Goal: Task Accomplishment & Management: Manage account settings

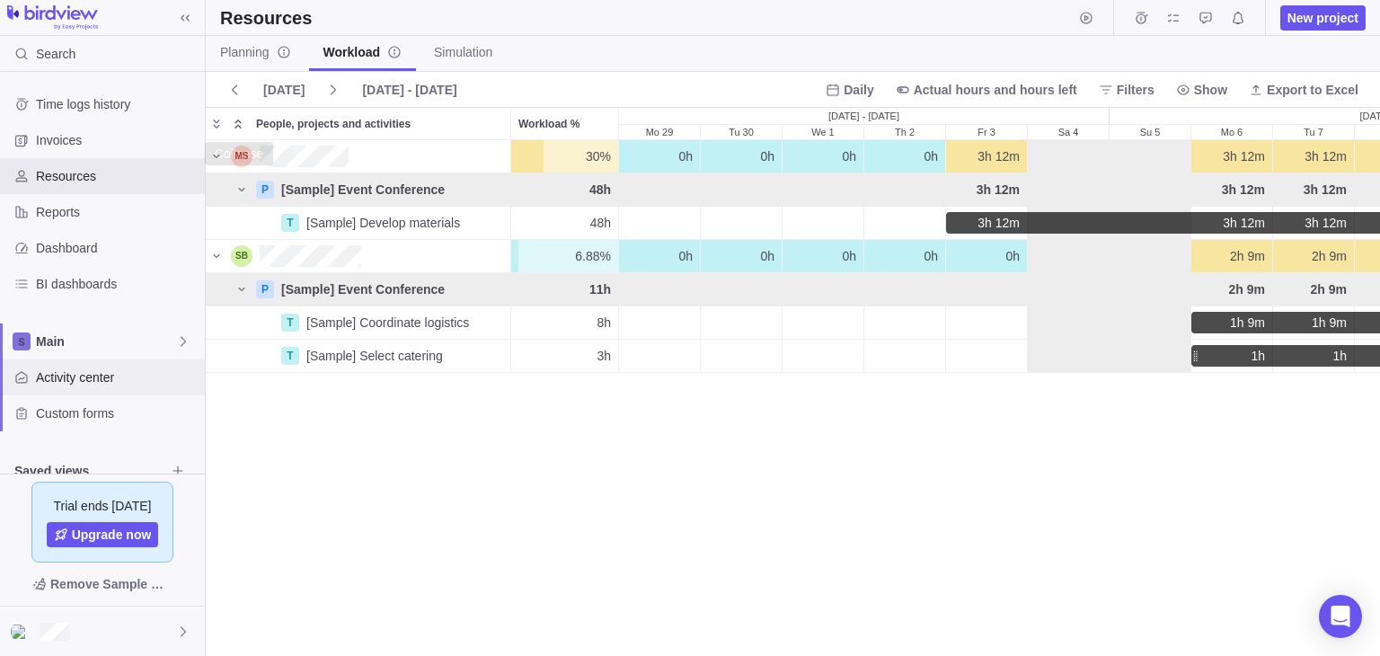
click at [234, 121] on icon "Collapse" at bounding box center [237, 123] width 6 height 9
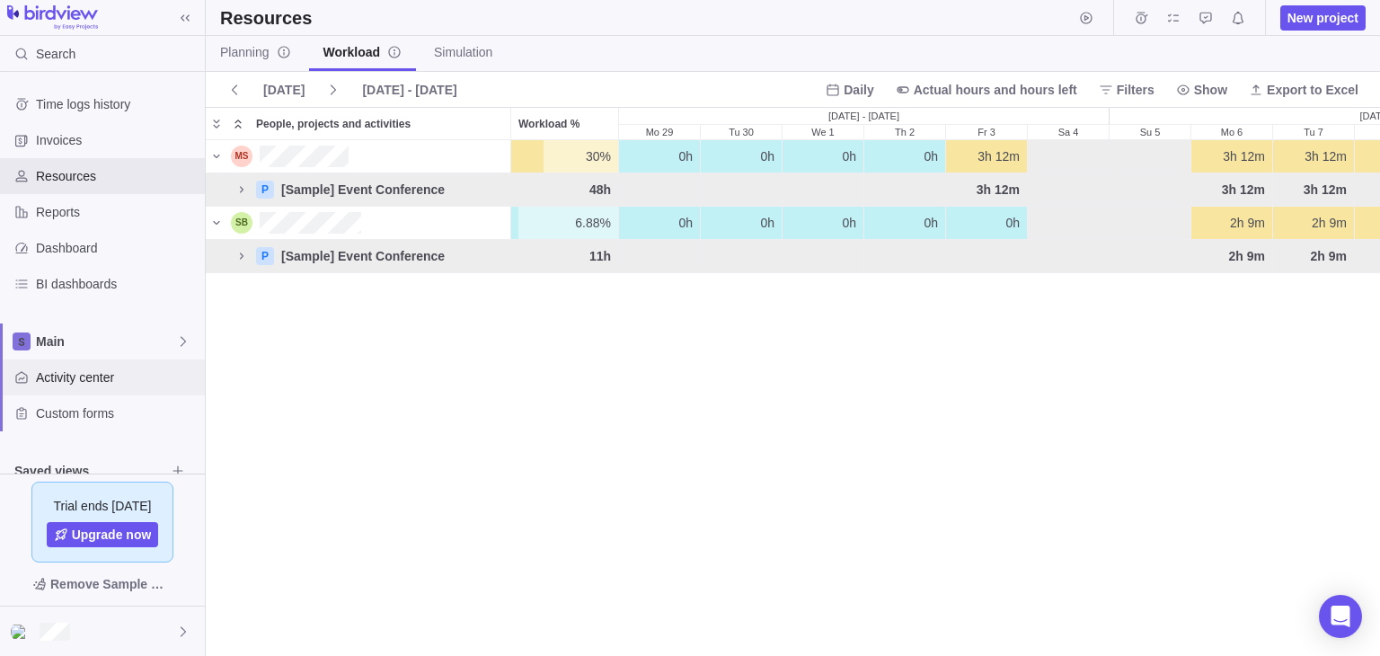
click at [234, 121] on icon "Collapse" at bounding box center [237, 123] width 6 height 9
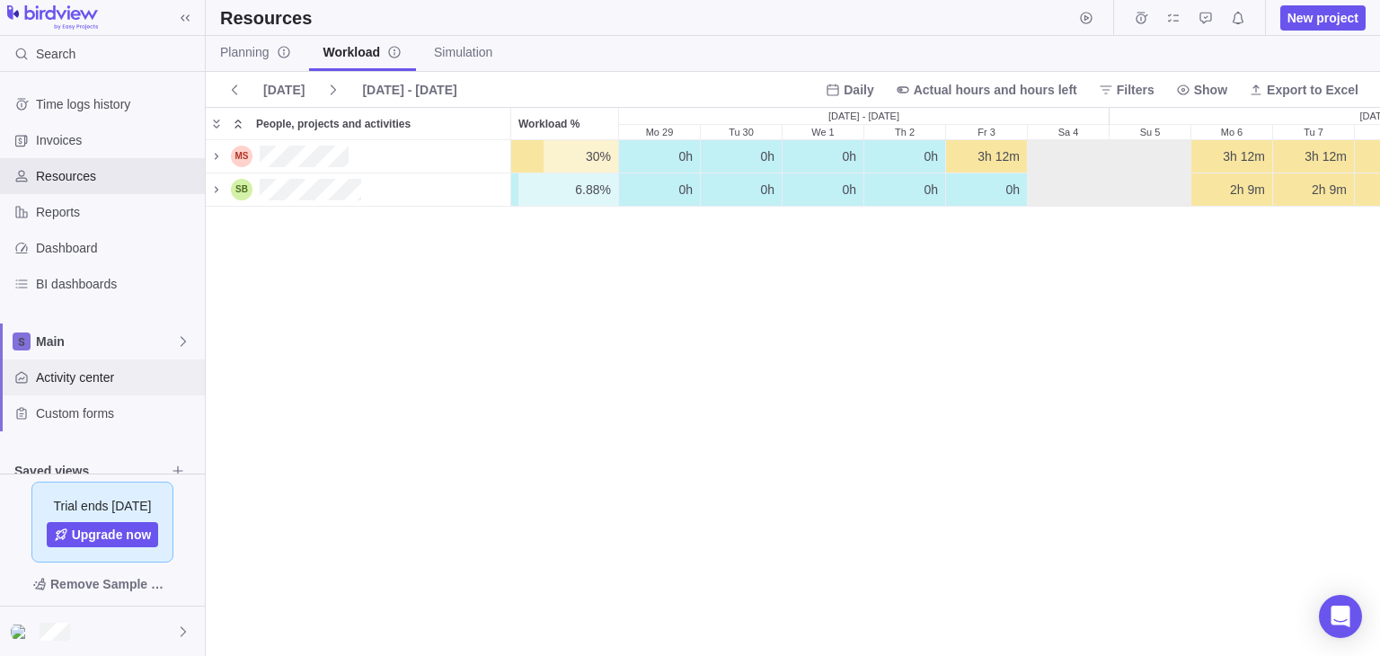
click at [234, 121] on icon "Collapse" at bounding box center [237, 123] width 6 height 9
click at [212, 119] on icon "Expand" at bounding box center [216, 124] width 14 height 14
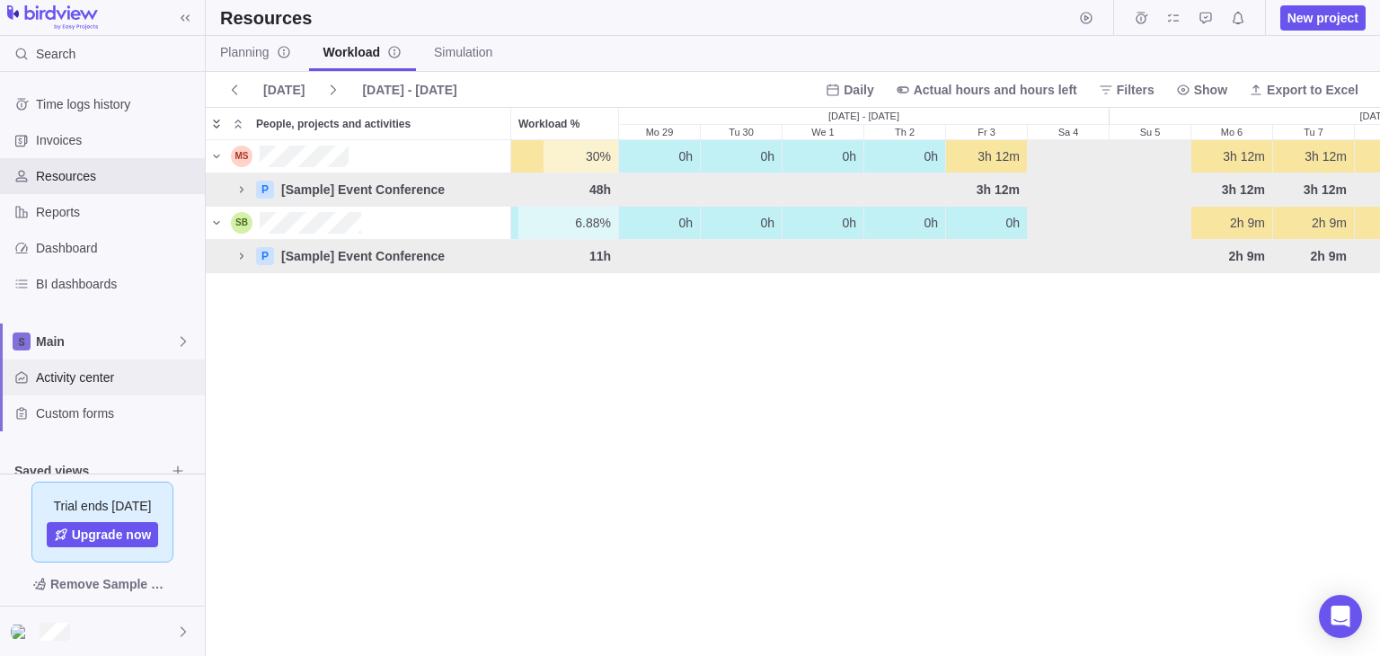
click at [212, 119] on icon "Expand" at bounding box center [216, 124] width 14 height 14
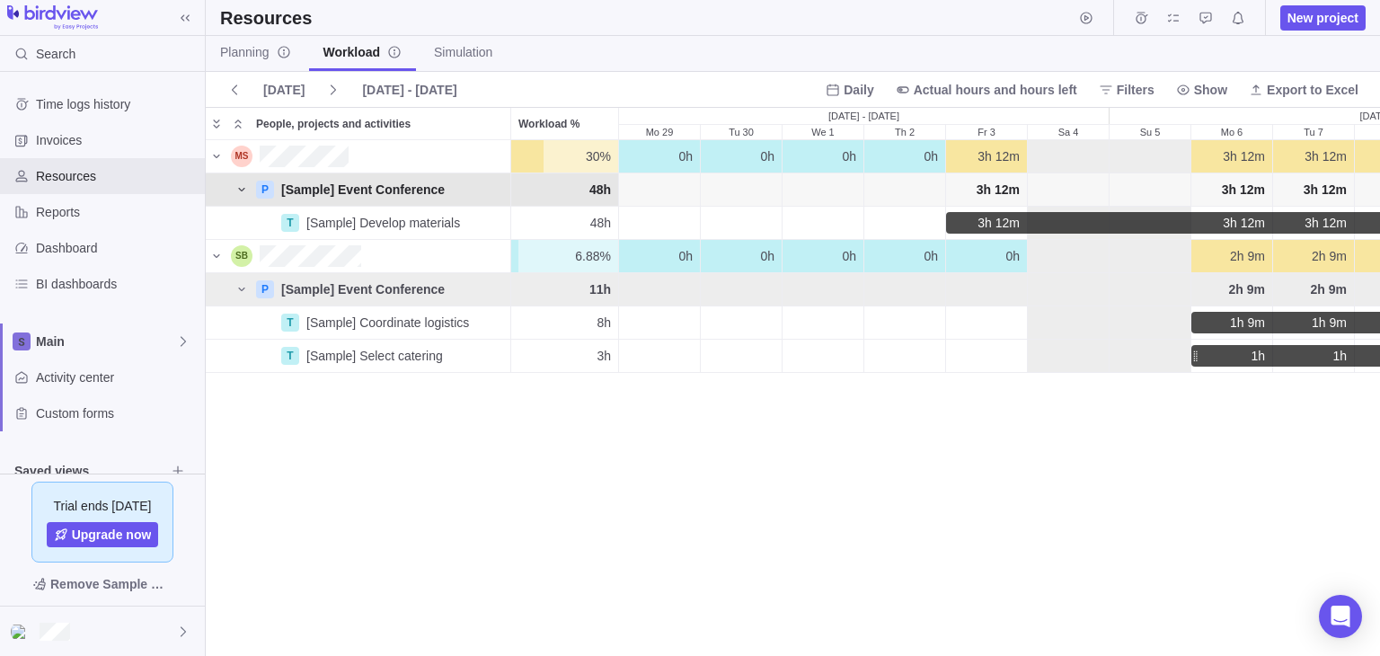
click at [236, 184] on icon "People, projects and activities" at bounding box center [241, 189] width 14 height 14
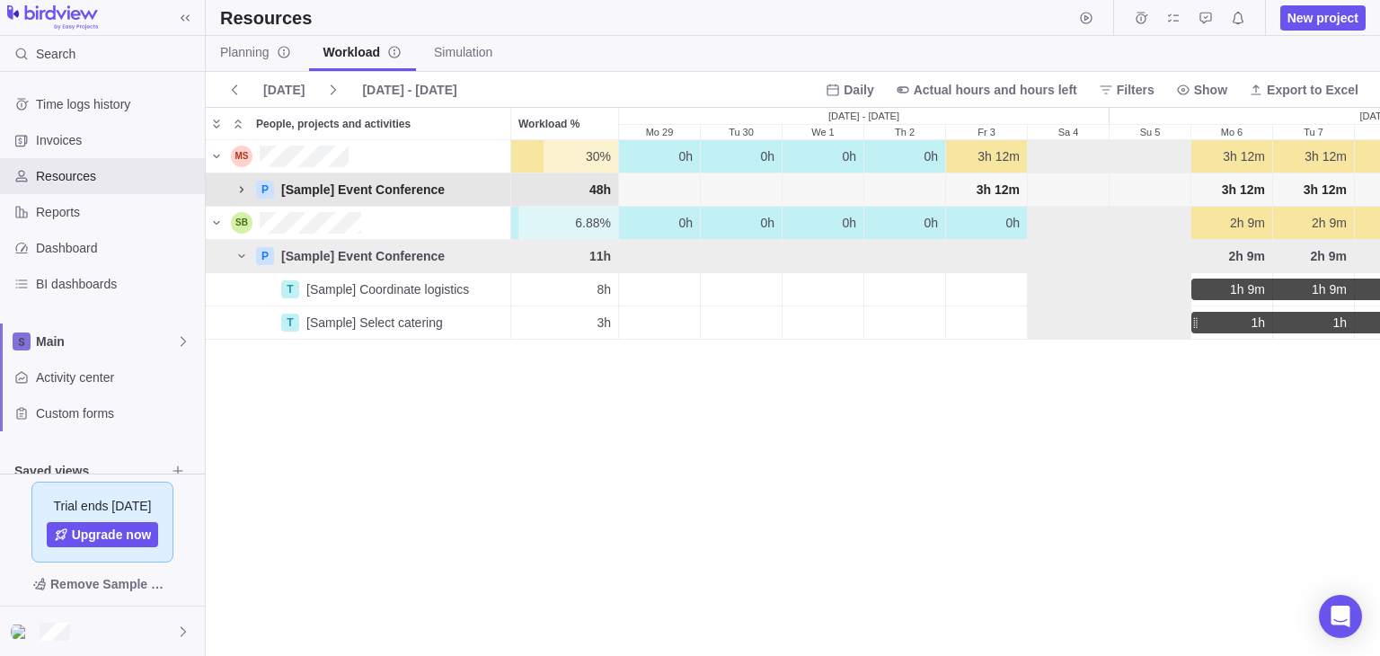
click at [236, 184] on icon "People, projects and activities" at bounding box center [241, 189] width 14 height 14
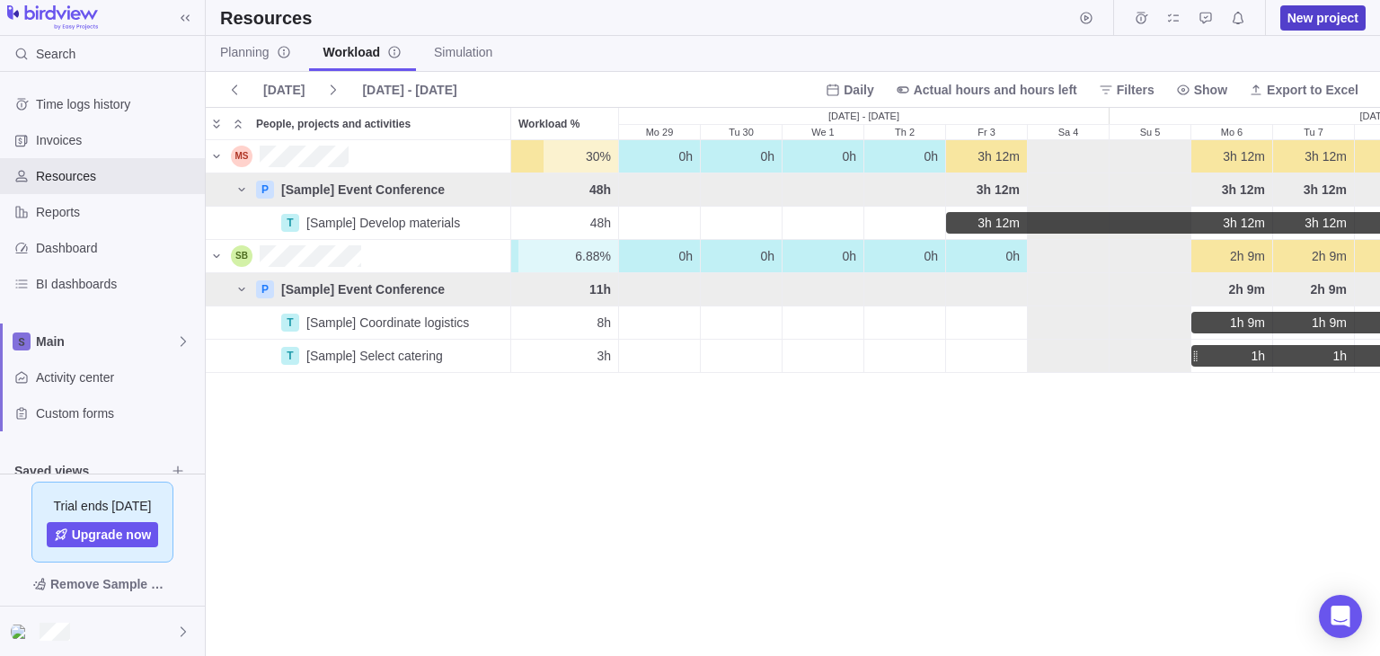
click at [1327, 26] on span "New project" at bounding box center [1322, 18] width 71 height 18
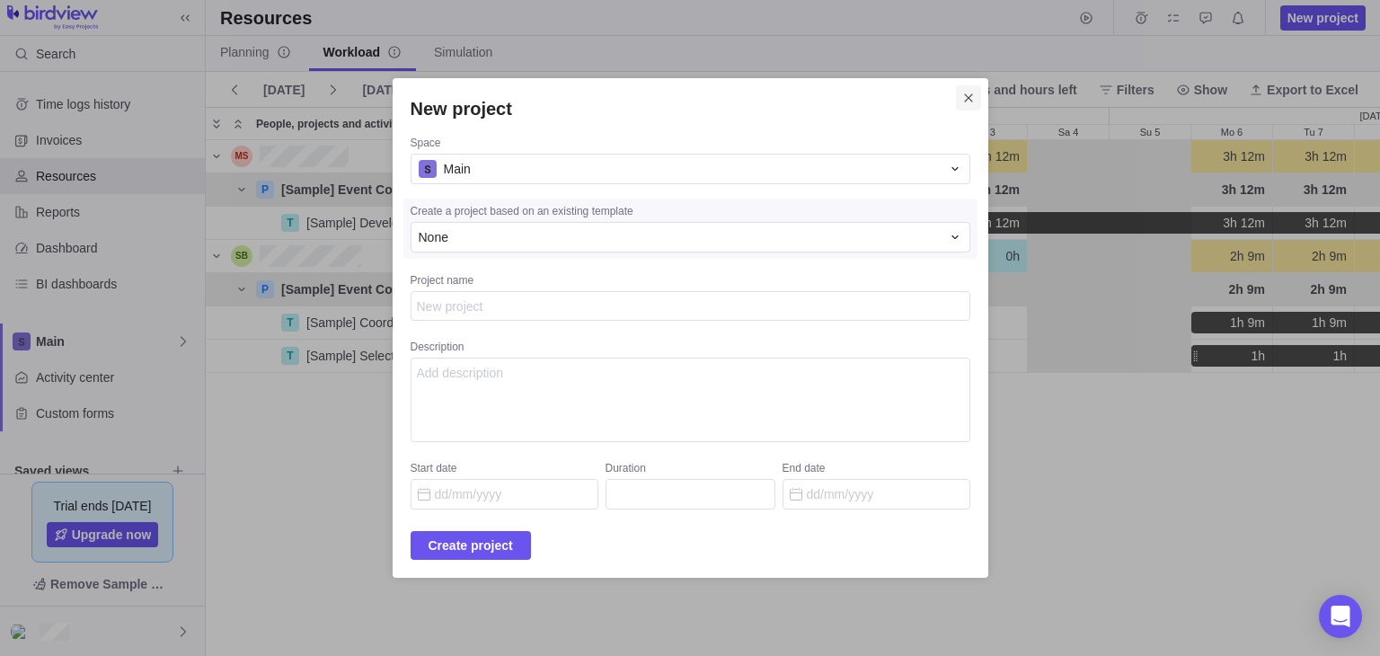
click at [956, 94] on span "Close" at bounding box center [968, 97] width 25 height 25
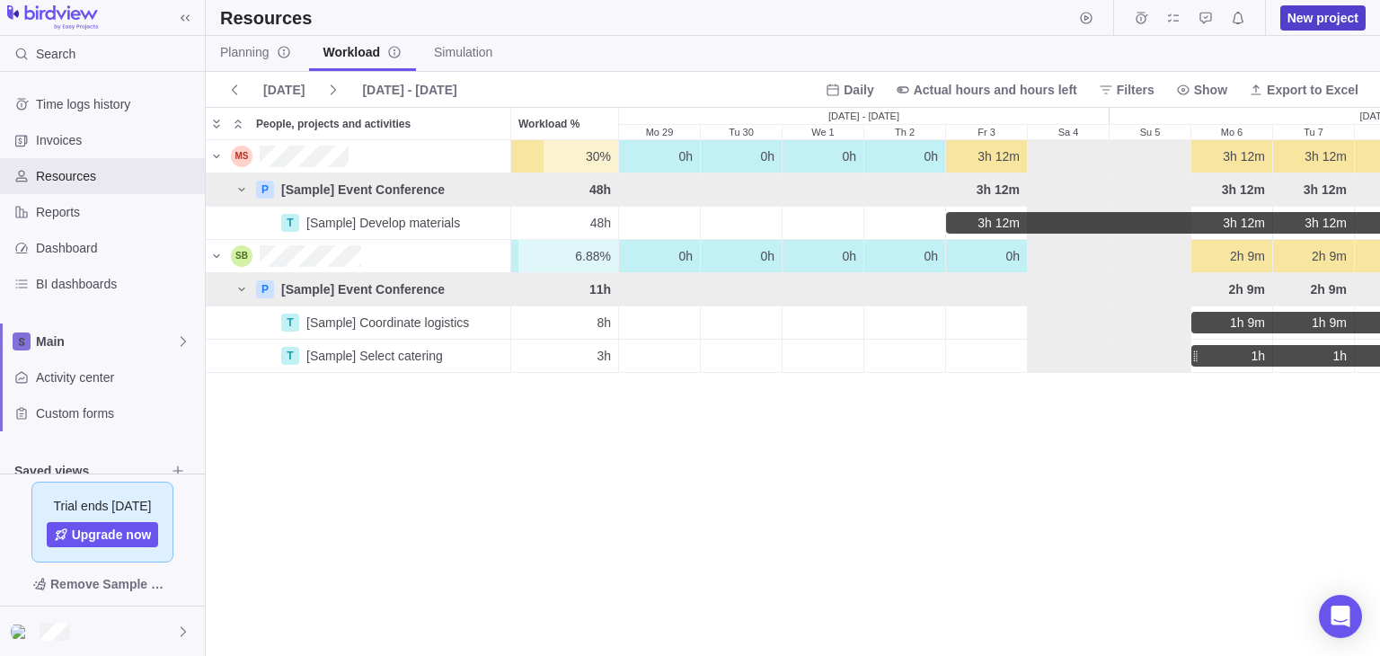
click at [1341, 13] on span "New project" at bounding box center [1322, 18] width 71 height 18
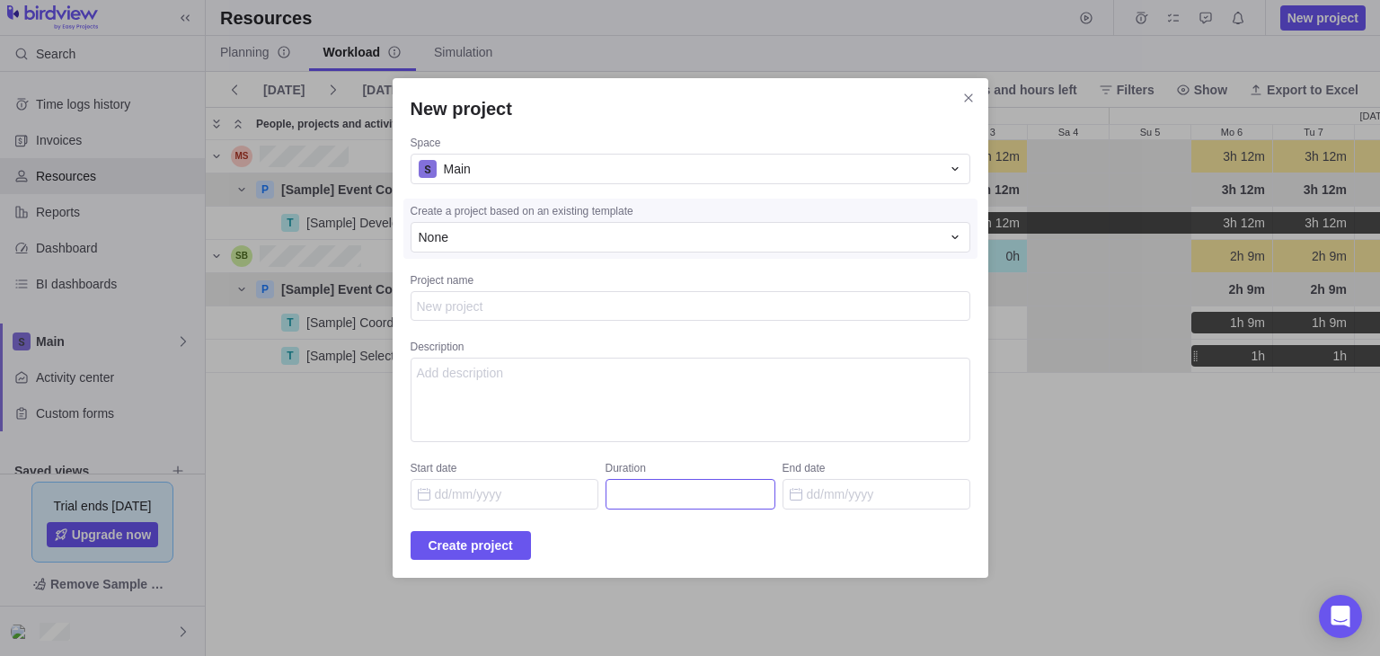
type textarea "x"
click at [665, 493] on input "Duration" at bounding box center [690, 494] width 170 height 31
click at [961, 96] on icon "Close" at bounding box center [968, 98] width 14 height 14
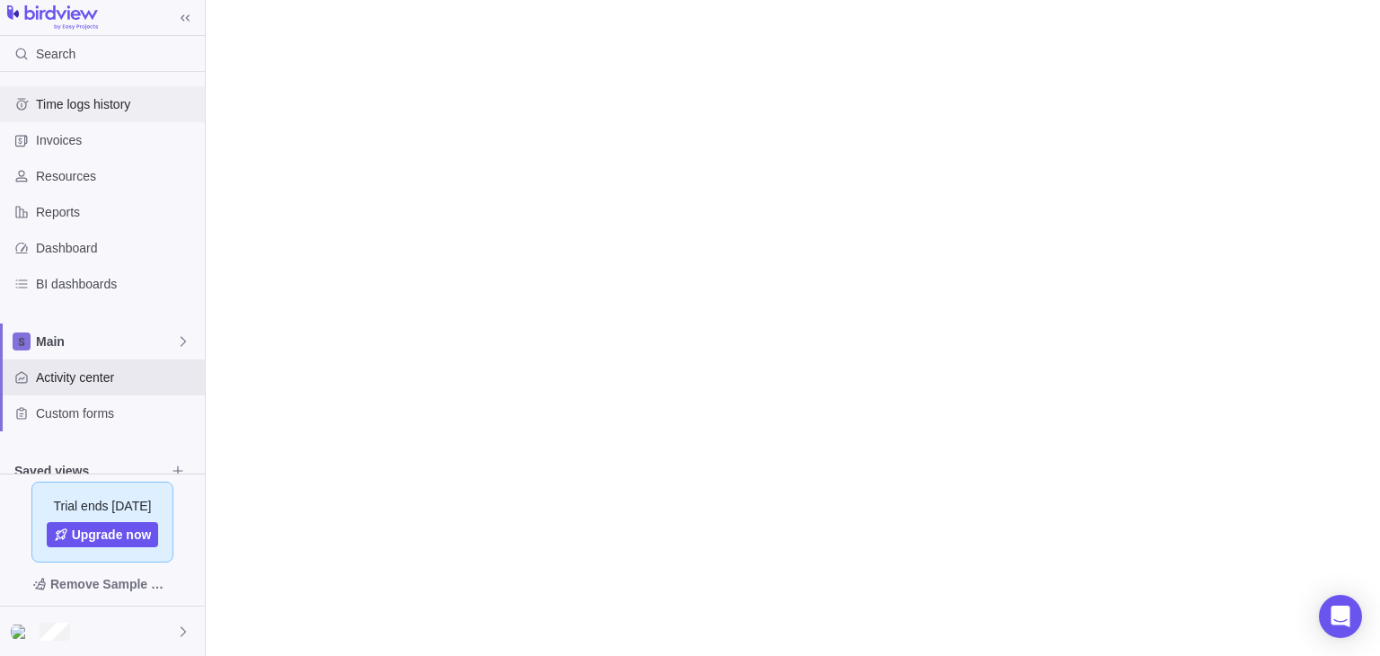
click at [124, 92] on div "Time logs history" at bounding box center [102, 104] width 205 height 36
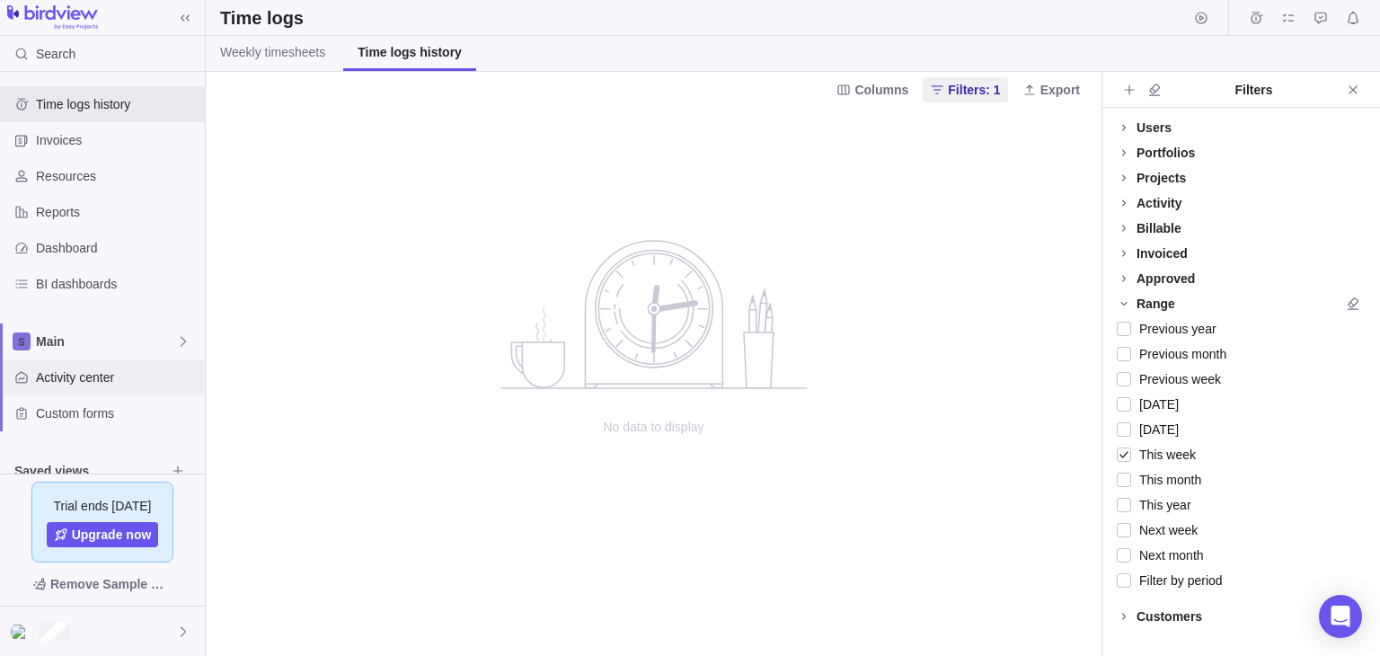
click at [93, 371] on span "Activity center" at bounding box center [117, 377] width 162 height 18
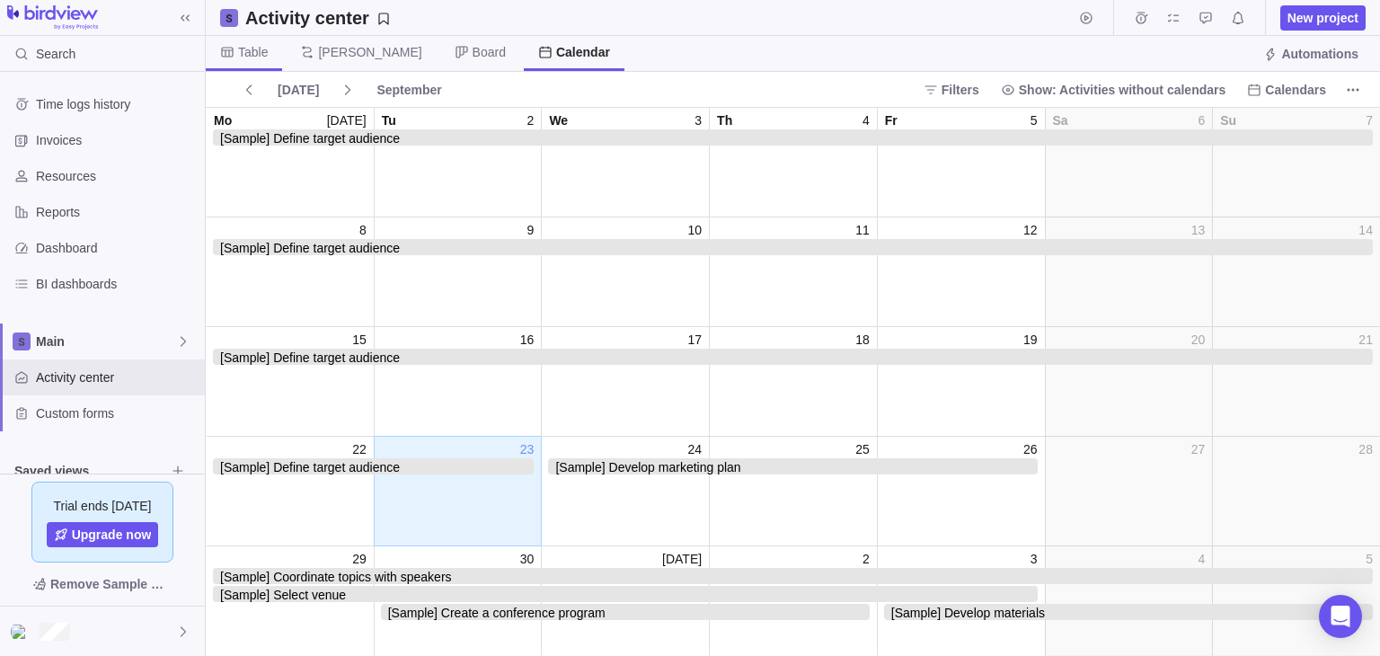
click at [246, 64] on span "Table" at bounding box center [244, 53] width 76 height 35
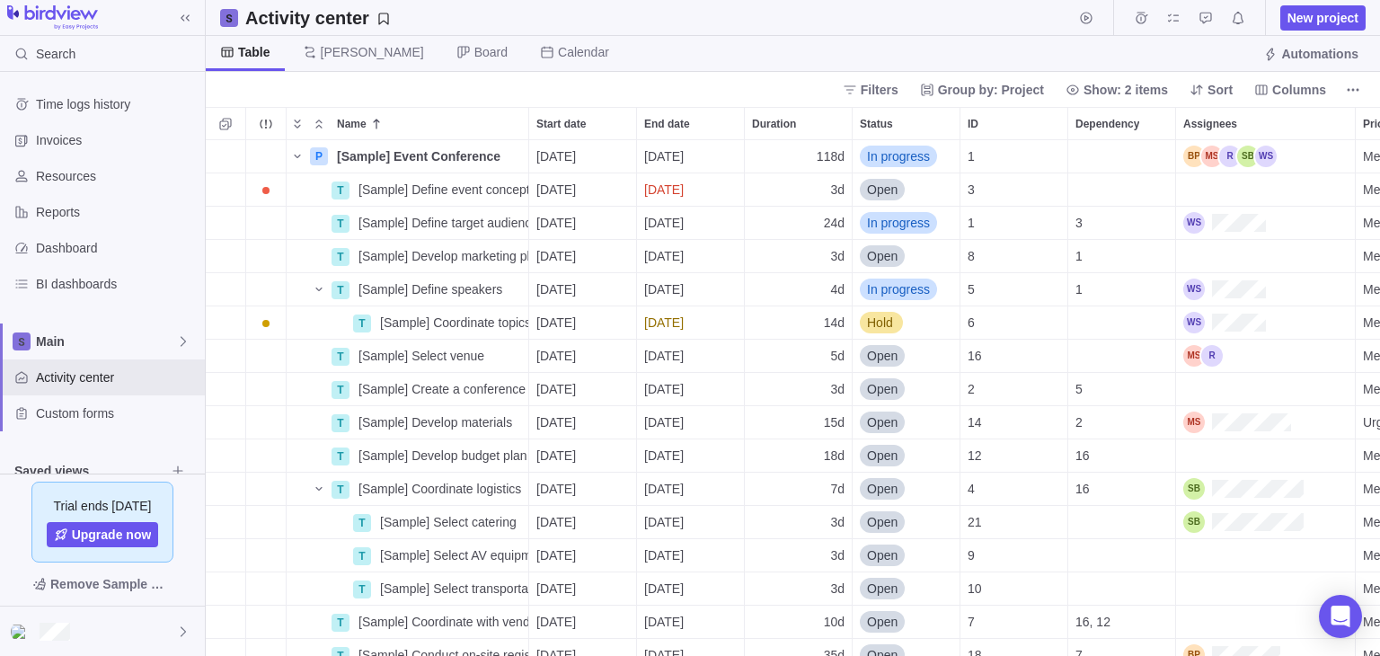
scroll to position [501, 1161]
click at [995, 640] on div "18" at bounding box center [1013, 655] width 107 height 32
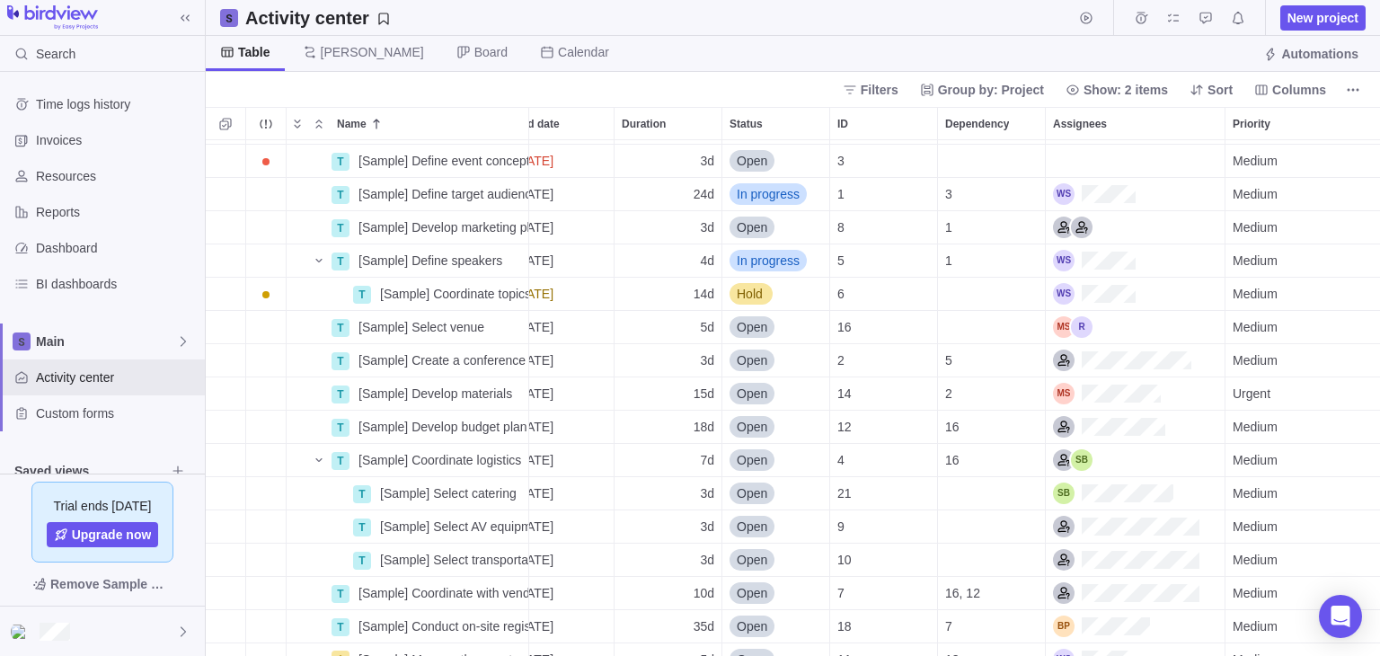
scroll to position [0, 169]
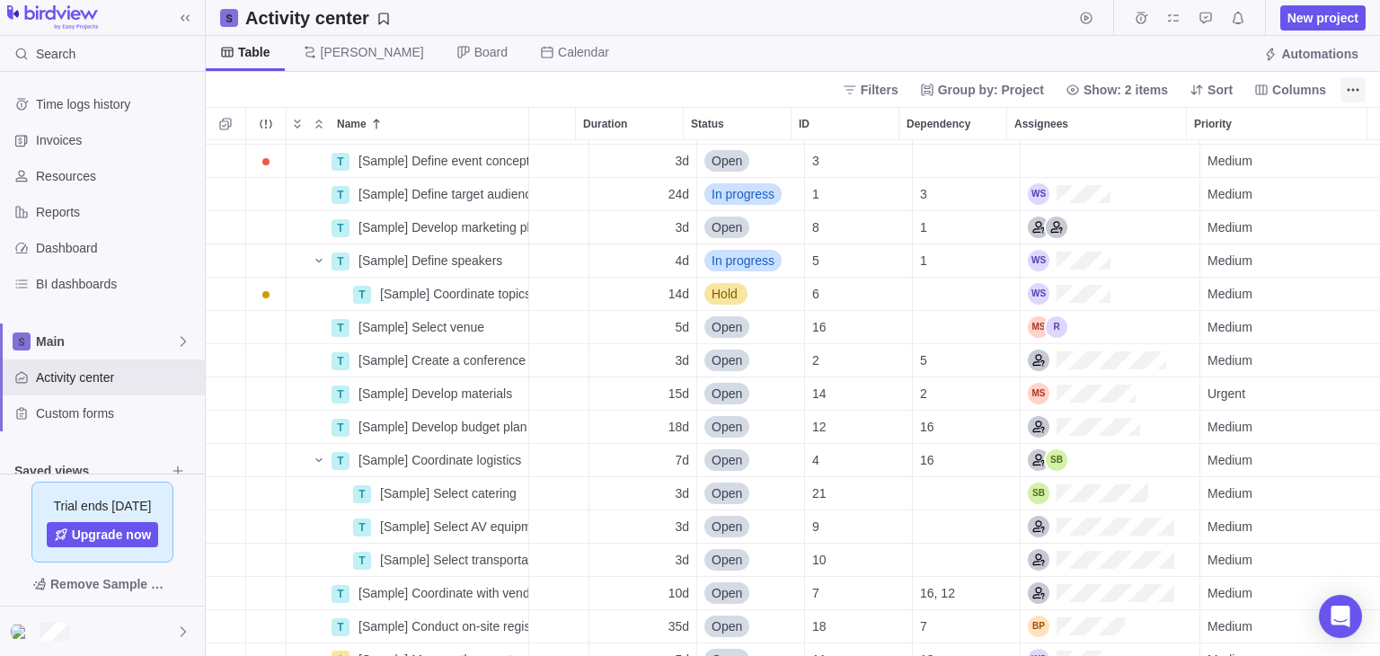
click at [1351, 88] on icon "More actions" at bounding box center [1353, 90] width 14 height 14
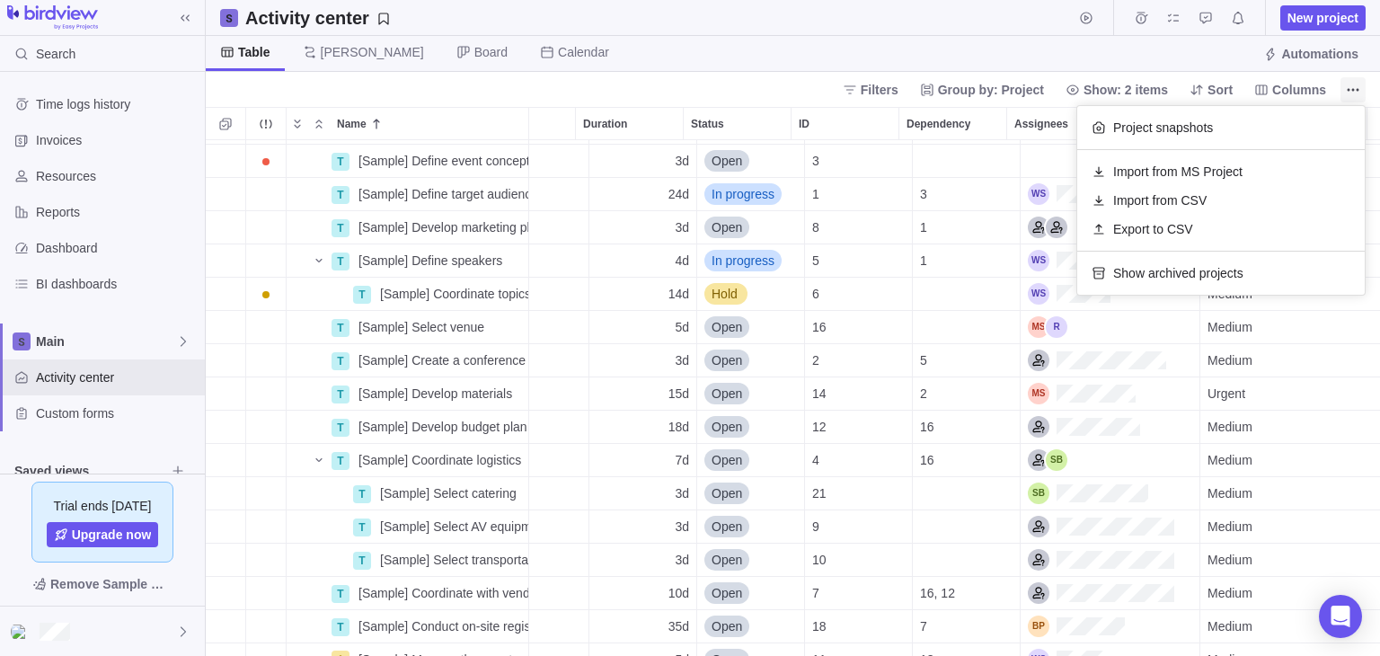
click at [1351, 91] on icon "More actions" at bounding box center [1353, 90] width 14 height 14
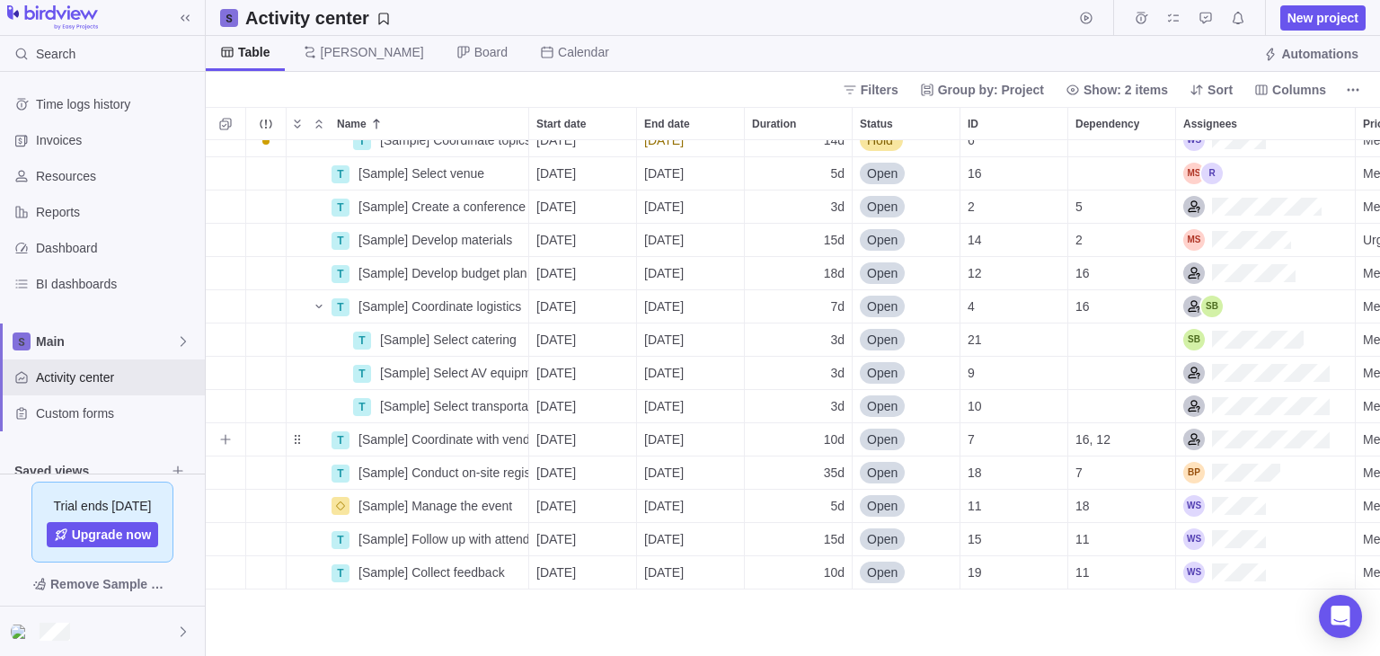
scroll to position [0, 0]
